Goal: Navigation & Orientation: Go to known website

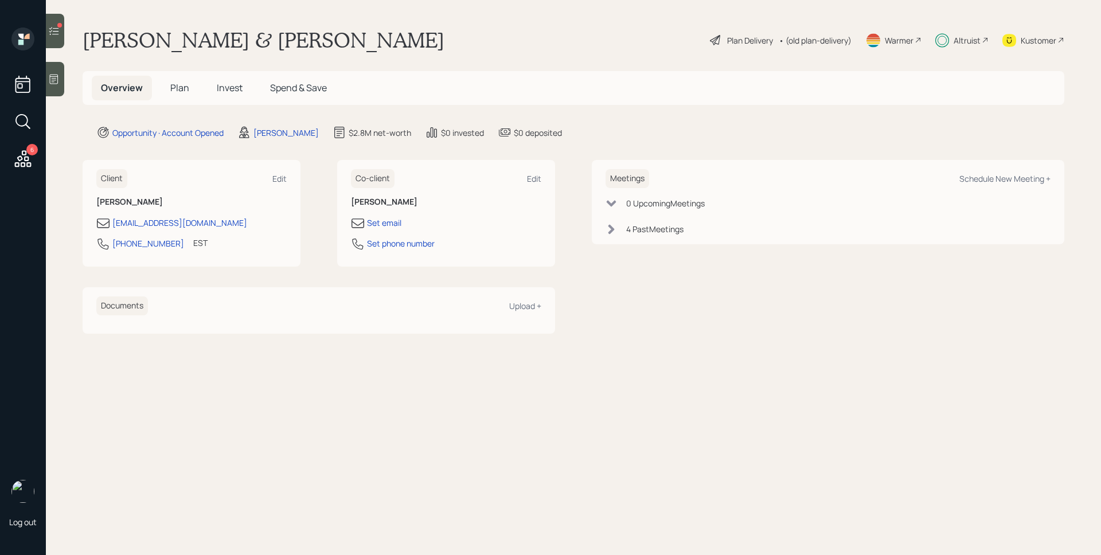
click at [959, 38] on div "Altruist" at bounding box center [967, 40] width 27 height 12
